Goal: Register for event/course

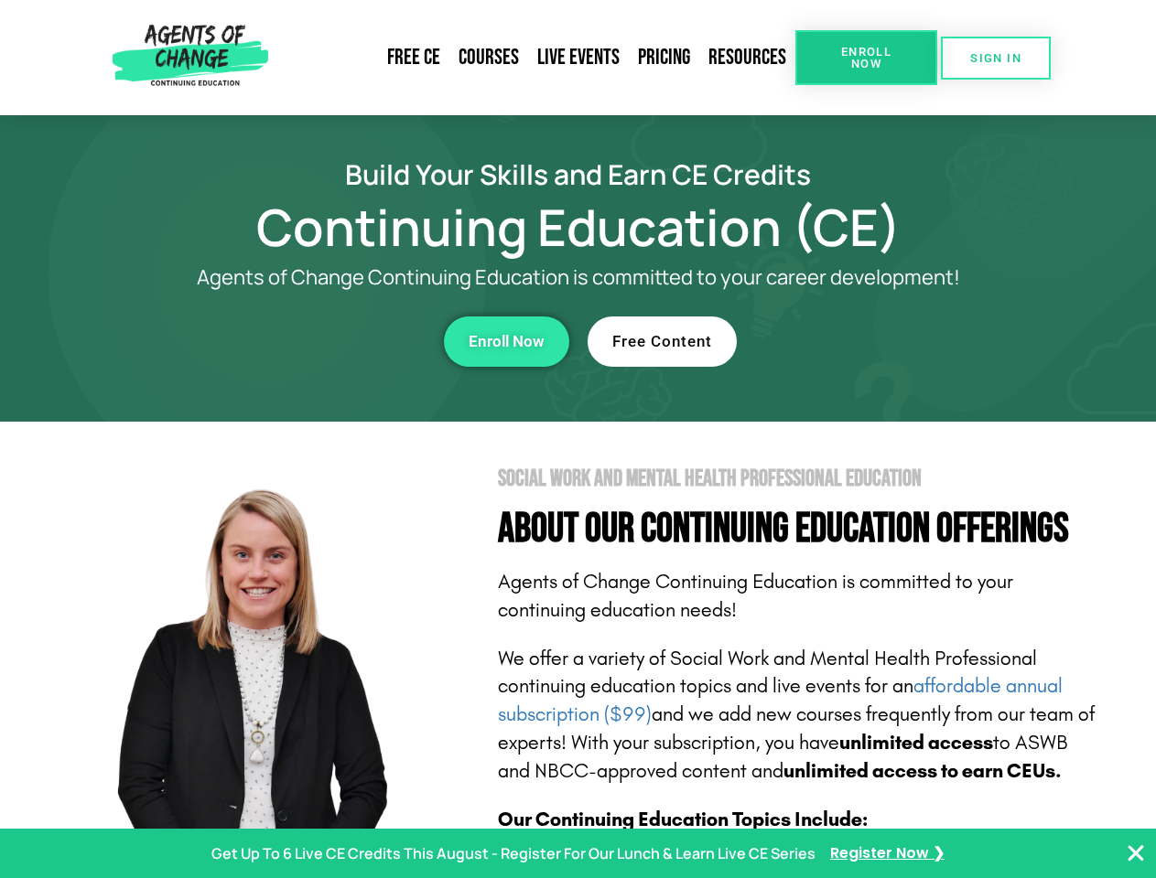
click at [577, 439] on section "Social Work and Mental Health Professional Education About Our Continuing Educa…" at bounding box center [578, 806] width 1156 height 769
click at [866, 58] on span "Enroll Now" at bounding box center [865, 58] width 83 height 24
click at [996, 58] on span "SIGN IN" at bounding box center [995, 58] width 51 height 12
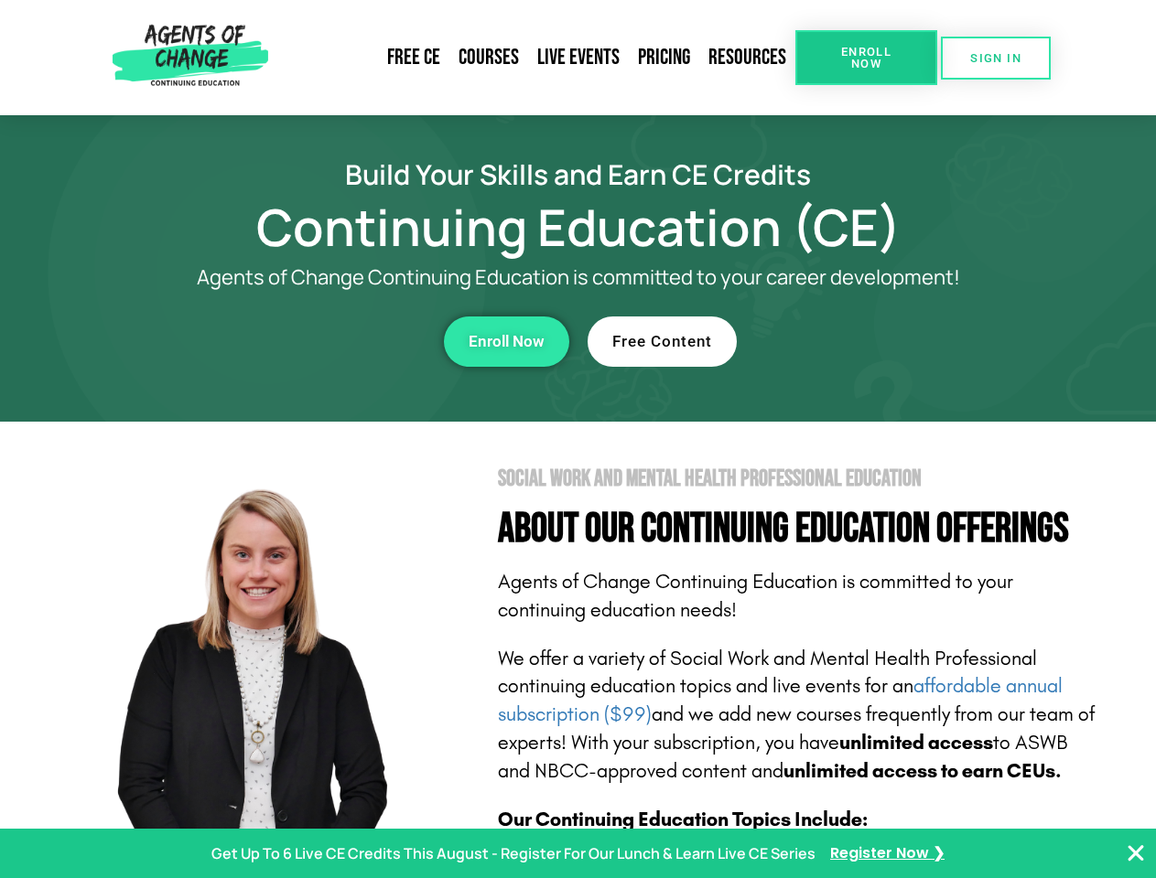
click at [318, 341] on div "Enroll Now" at bounding box center [317, 342] width 503 height 50
click at [506, 341] on span "Enroll Now" at bounding box center [507, 342] width 76 height 16
click at [839, 341] on div "Free Content" at bounding box center [838, 342] width 503 height 50
